Goal: Communication & Community: Share content

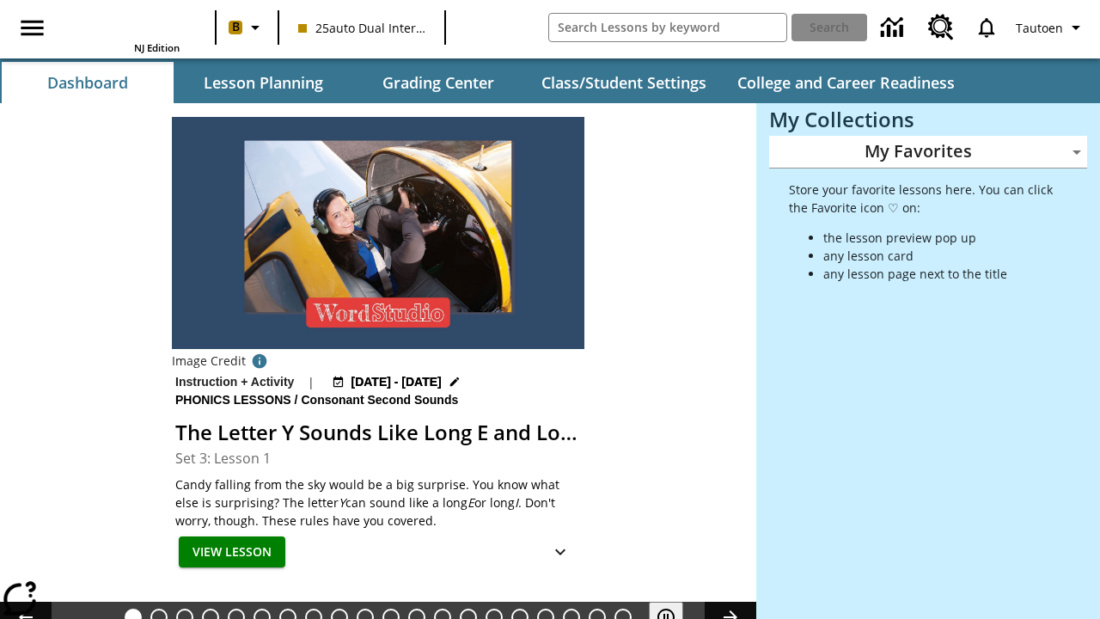
type input "-1"
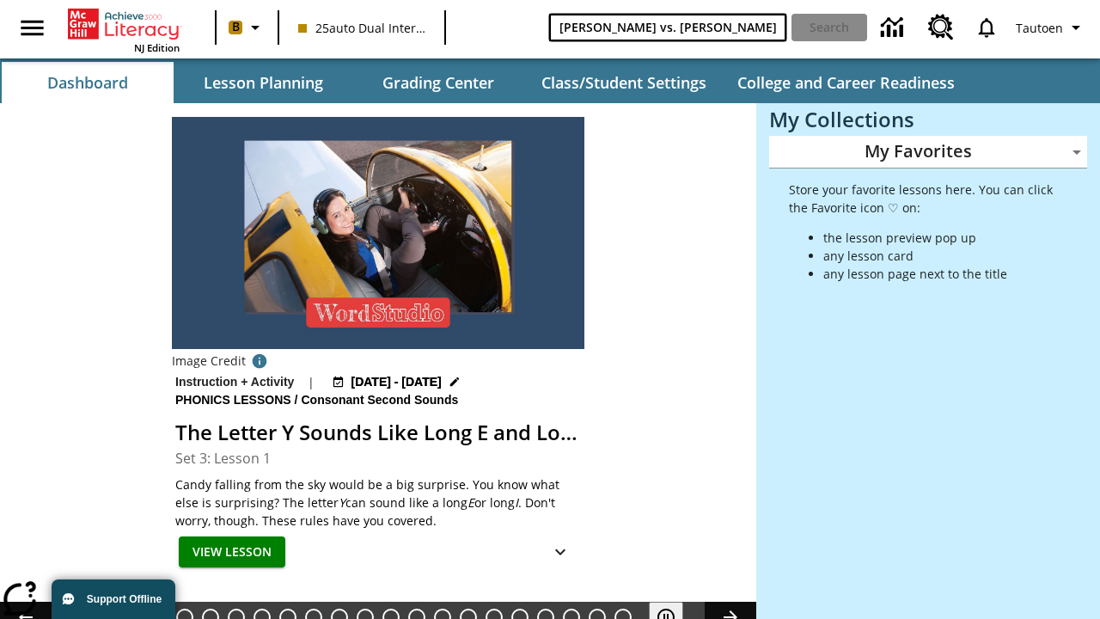
type input "[PERSON_NAME] vs. [PERSON_NAME]"
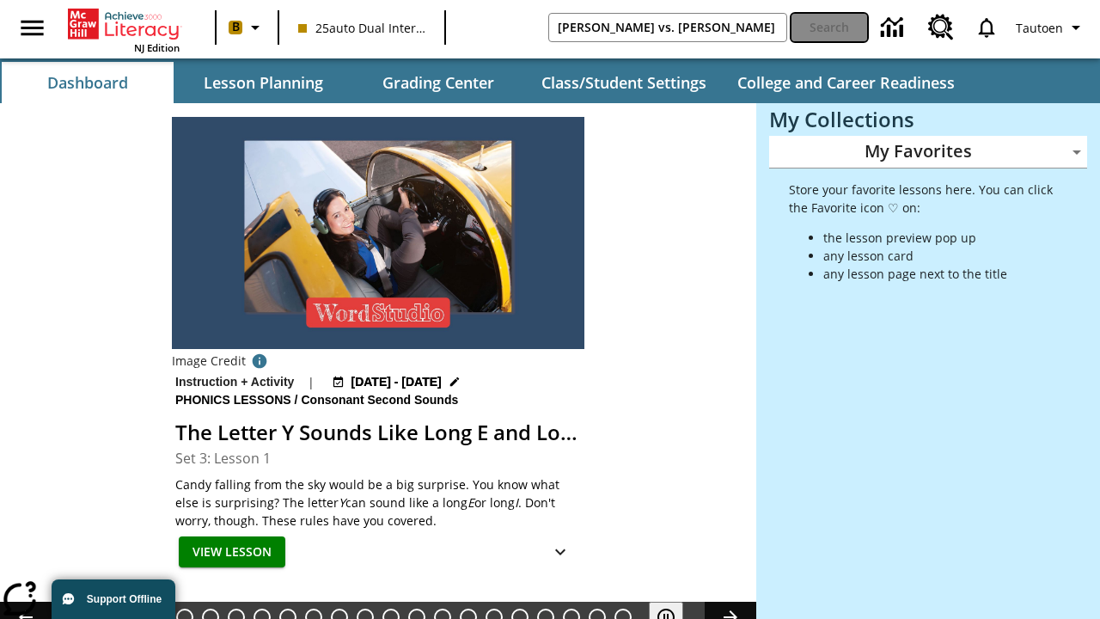
click at [829, 28] on button "Search" at bounding box center [830, 28] width 76 height 28
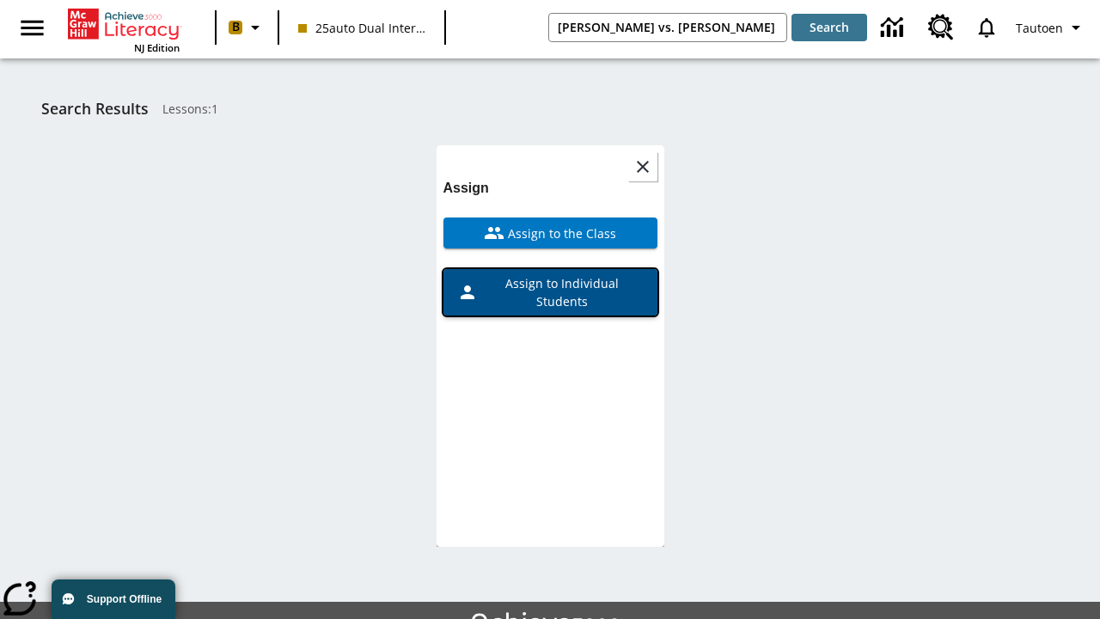
click at [550, 274] on span "Assign to Individual Students" at bounding box center [561, 292] width 166 height 36
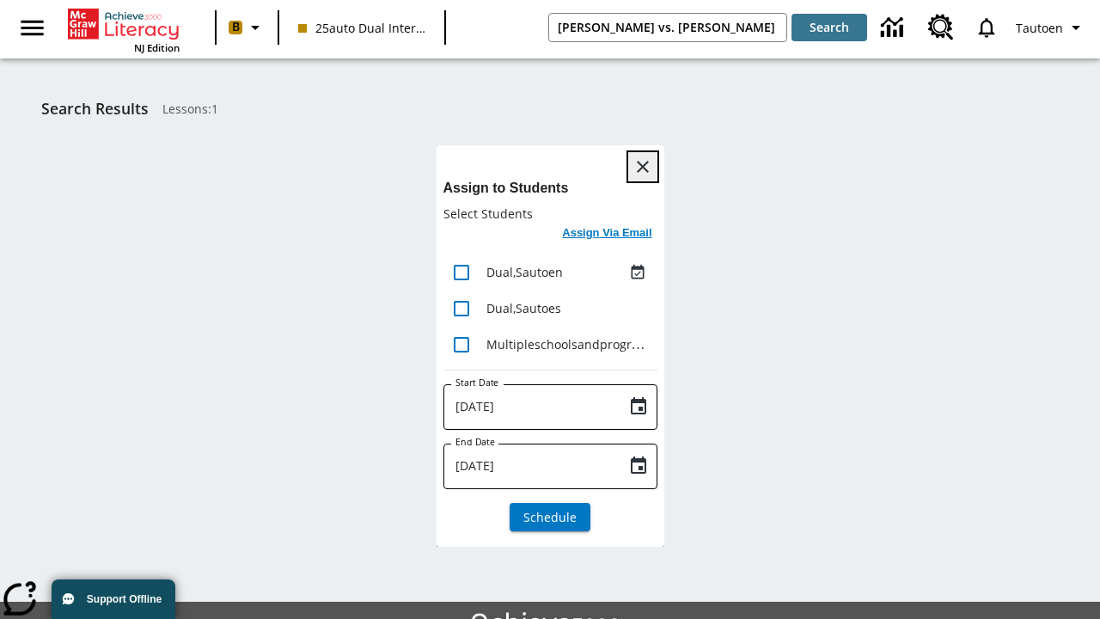
scroll to position [94, 0]
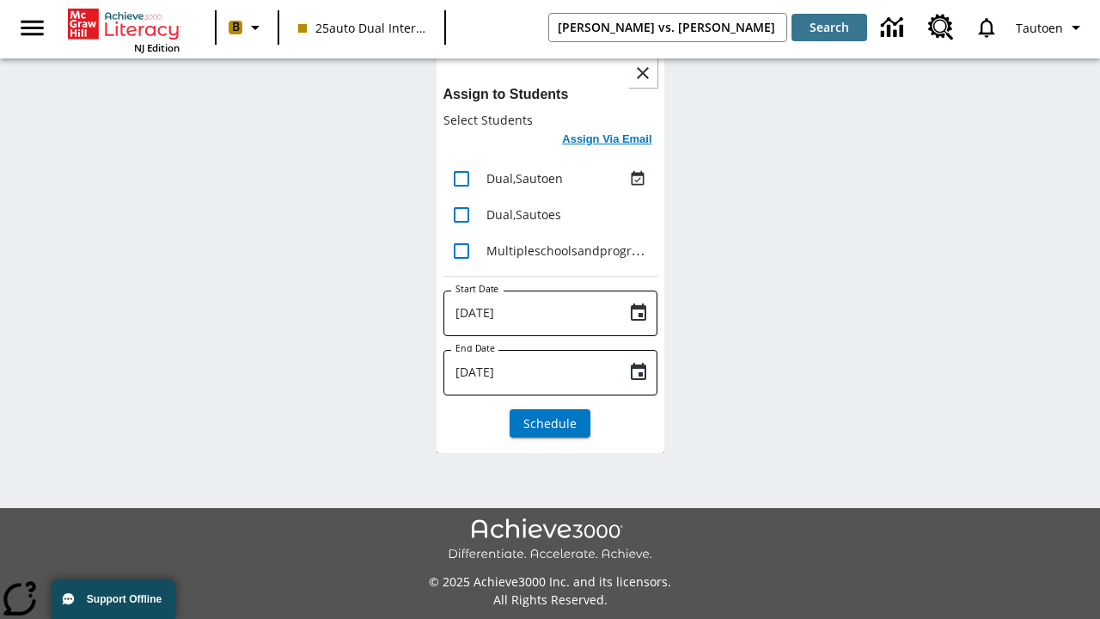
click at [461, 178] on input "lesson details" at bounding box center [462, 179] width 36 height 36
checkbox input "true"
click at [608, 141] on h6 "Assign Via Email" at bounding box center [606, 140] width 89 height 20
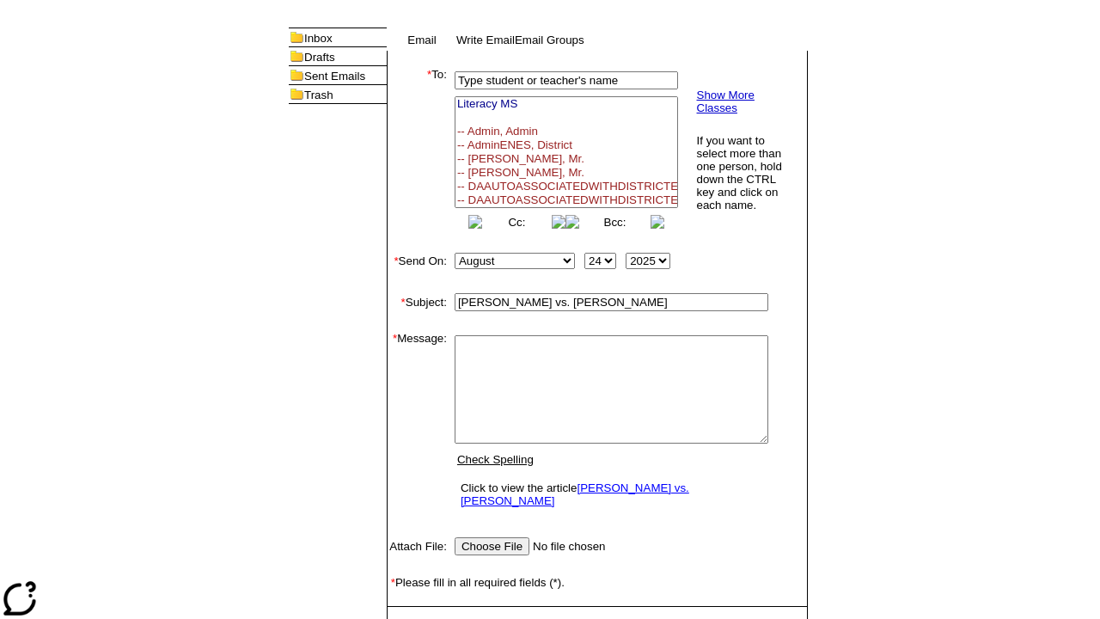
select select
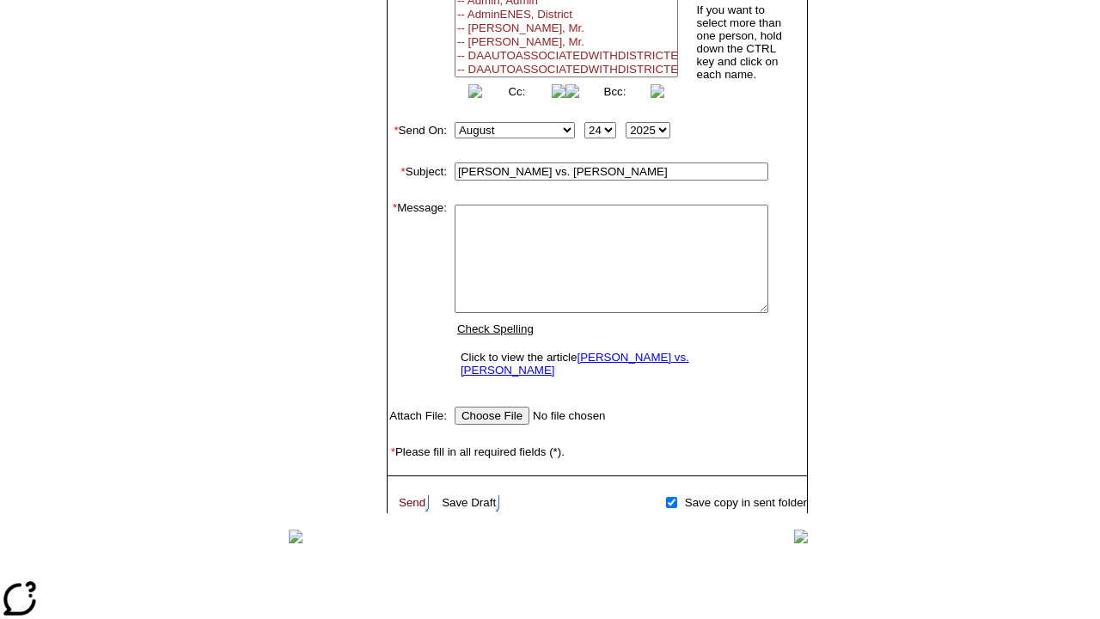
click at [413, 497] on link "Send" at bounding box center [412, 502] width 27 height 13
